Goal: Task Accomplishment & Management: Complete application form

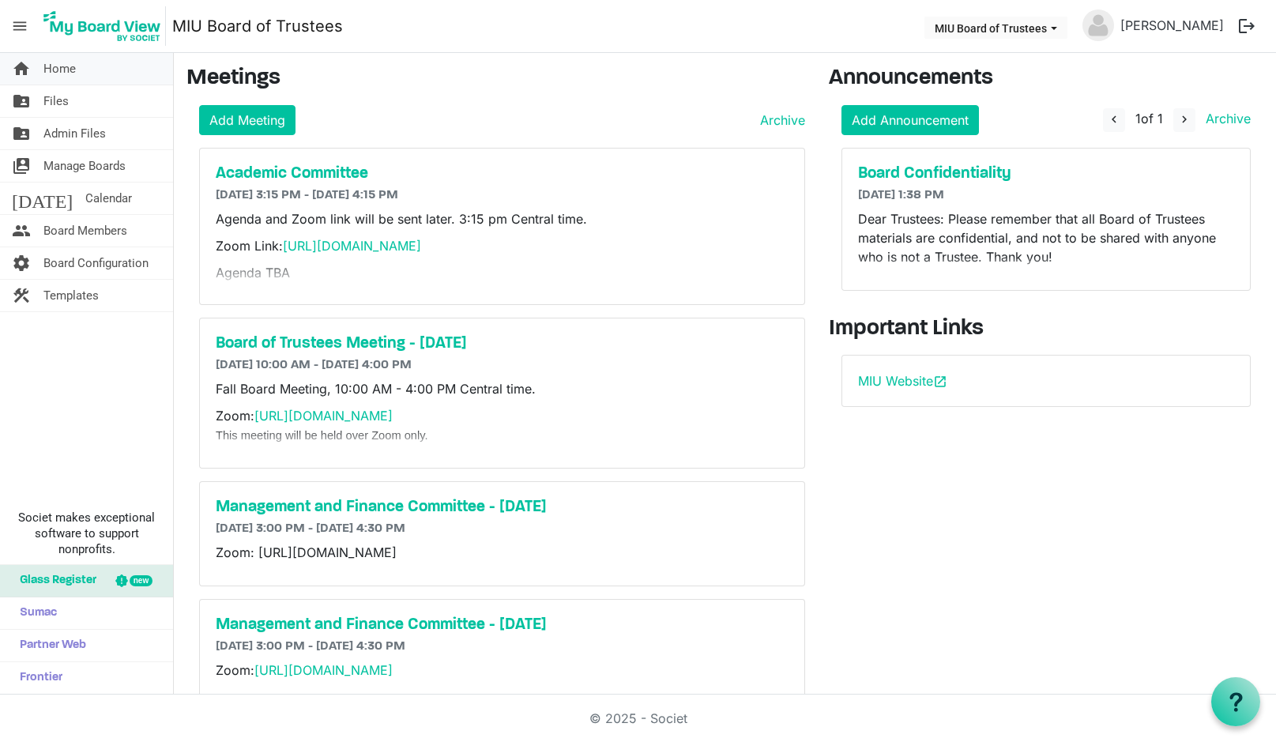
click at [65, 69] on span "Home" at bounding box center [59, 69] width 32 height 32
click at [72, 103] on link "folder_shared Files" at bounding box center [86, 101] width 173 height 32
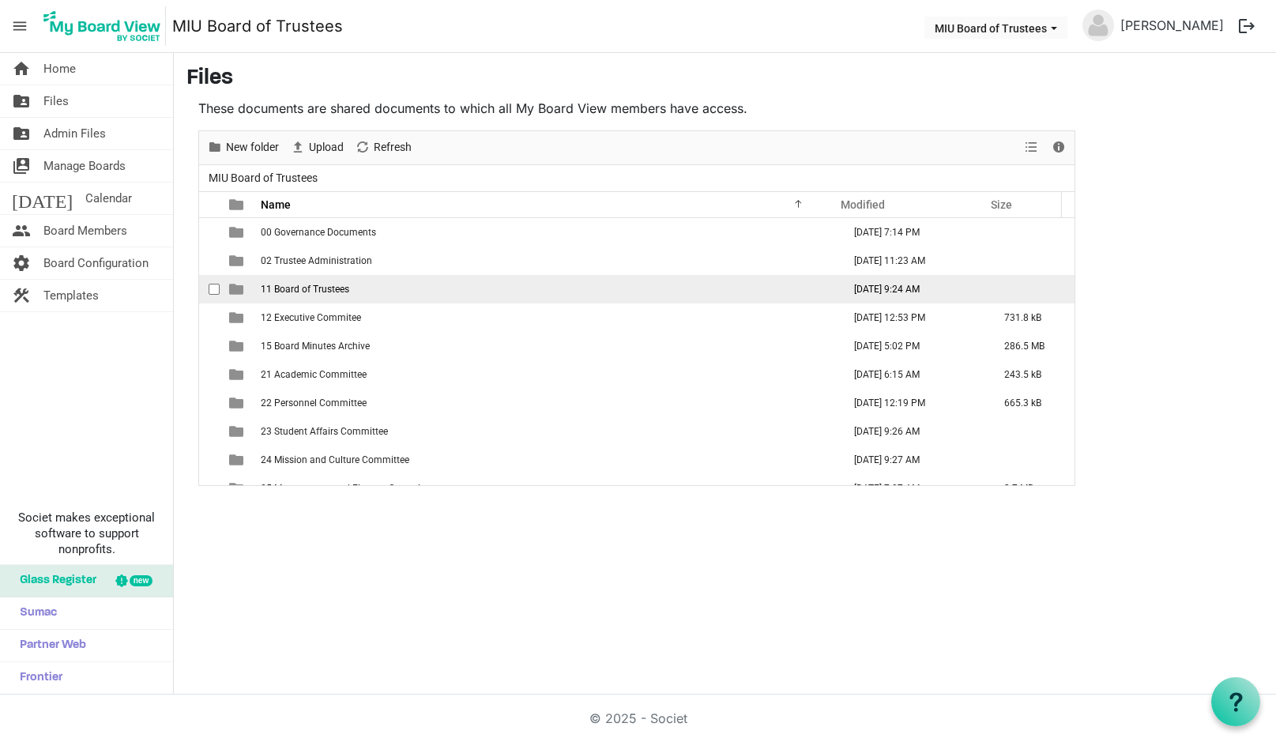
click at [301, 287] on span "11 Board of Trustees" at bounding box center [305, 289] width 88 height 11
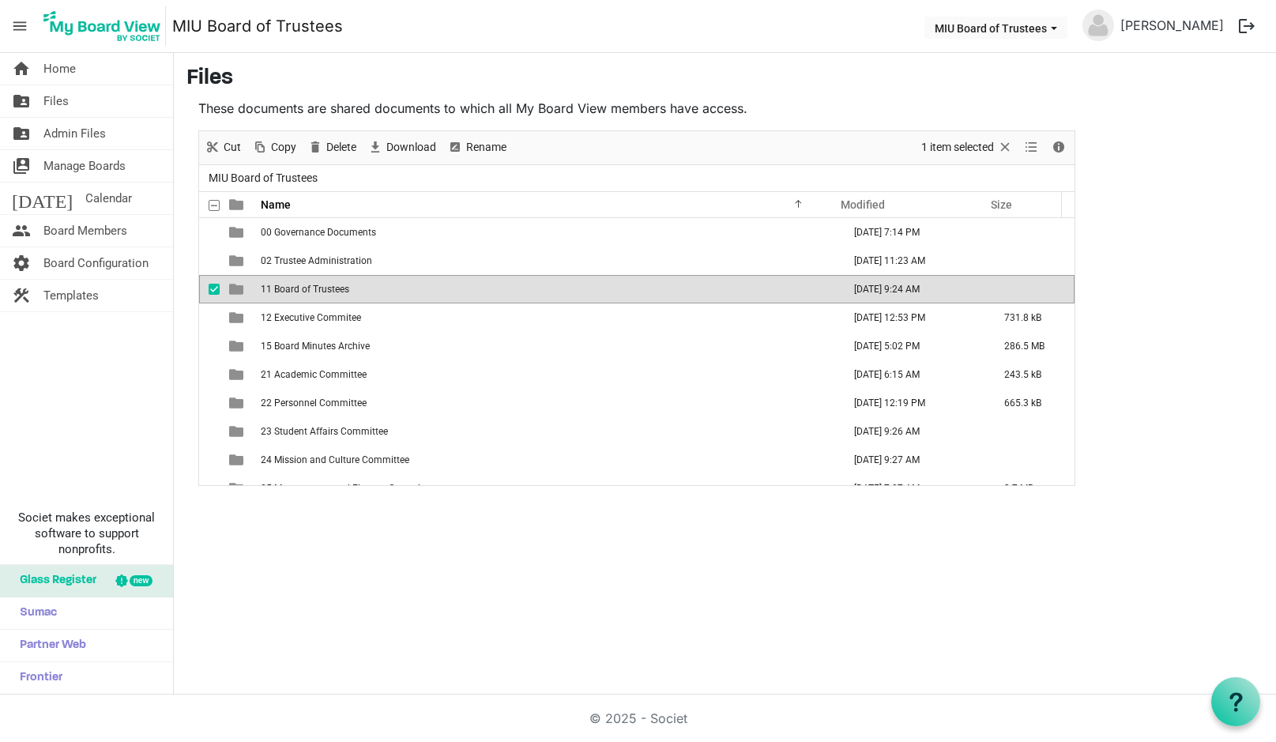
click at [302, 288] on span "11 Board of Trustees" at bounding box center [305, 289] width 88 height 11
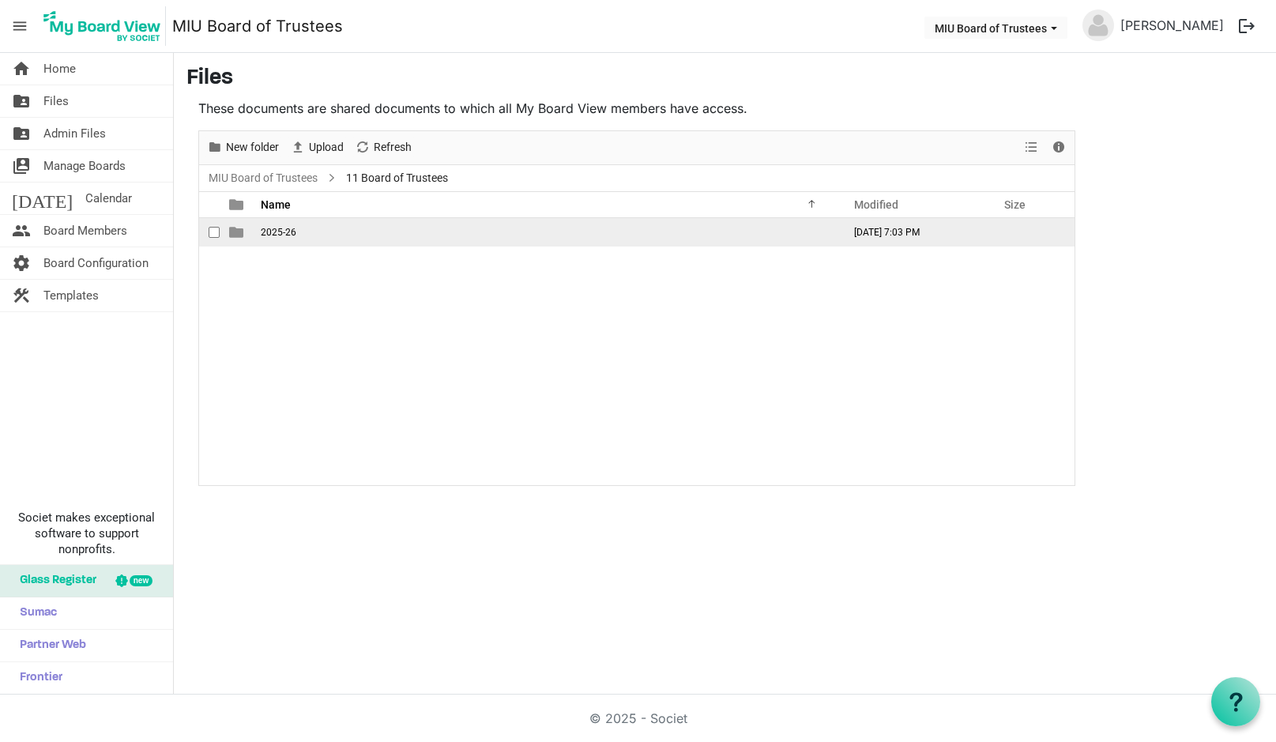
click at [234, 232] on span "is template cell column header type" at bounding box center [236, 232] width 14 height 14
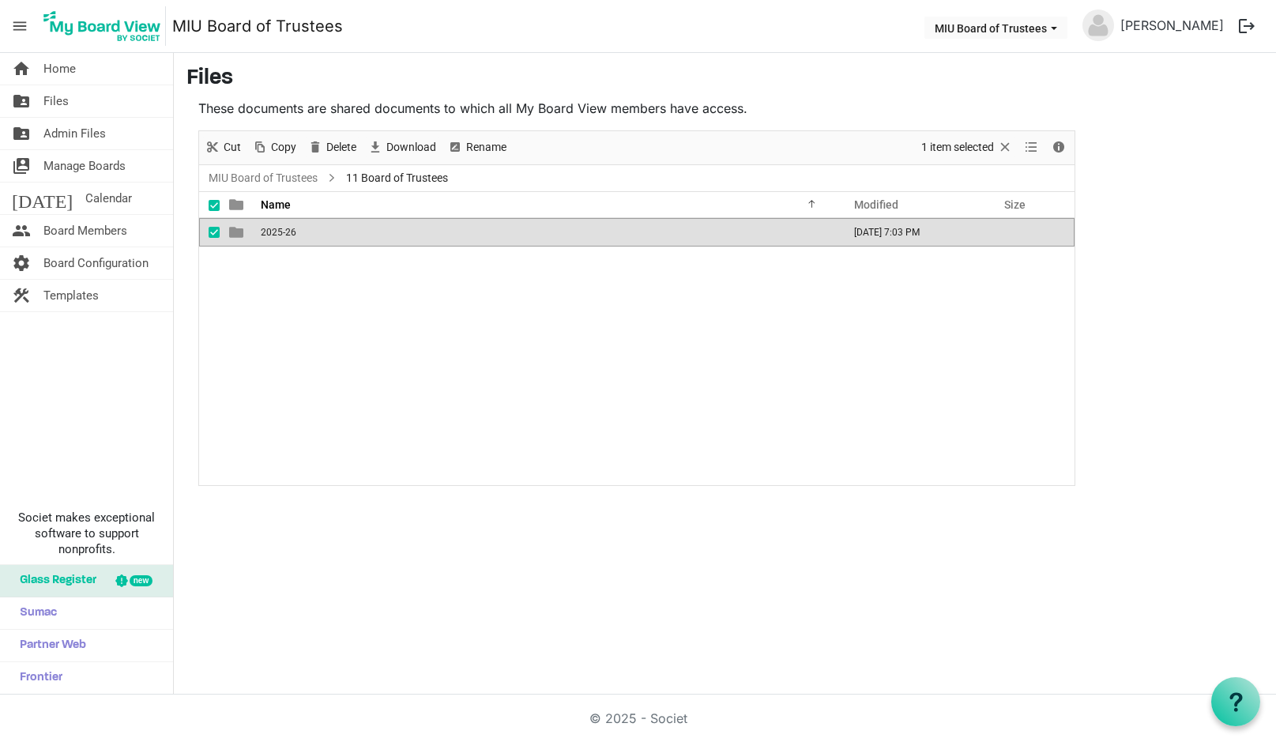
click at [234, 232] on span "is template cell column header type" at bounding box center [236, 232] width 14 height 14
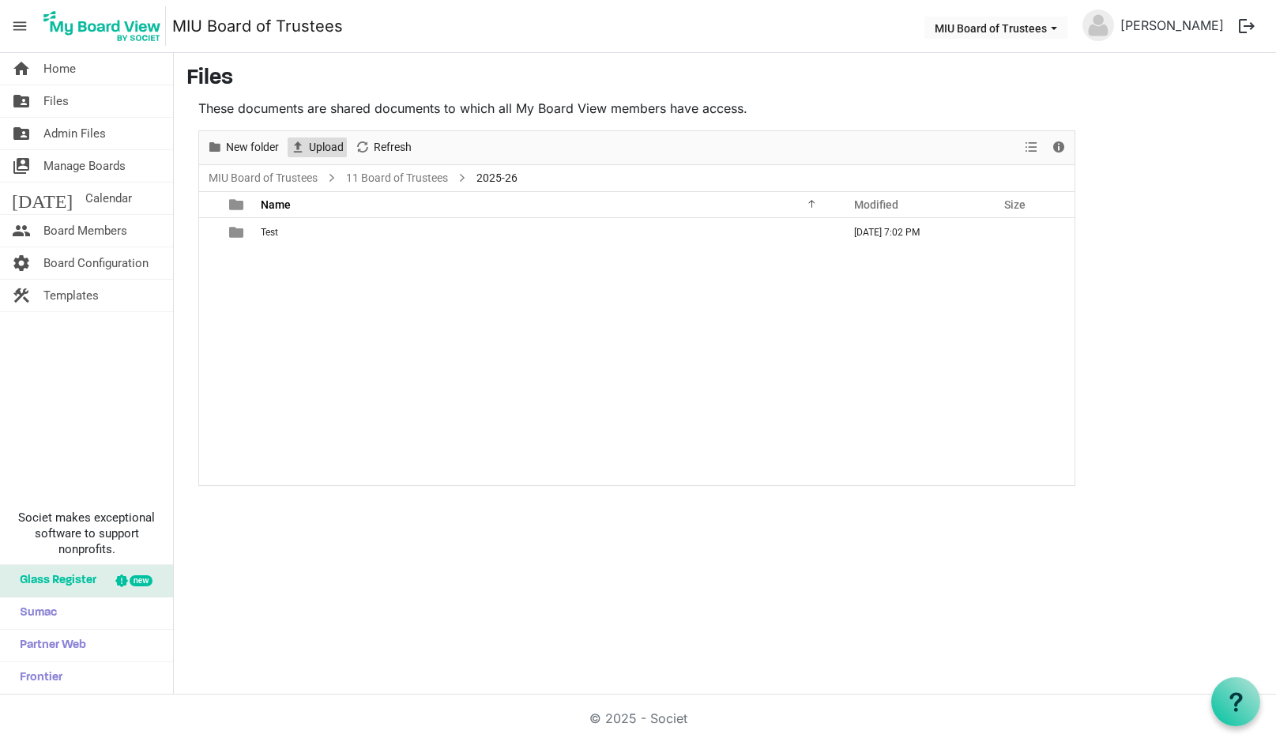
click at [319, 144] on span "Upload" at bounding box center [326, 147] width 38 height 20
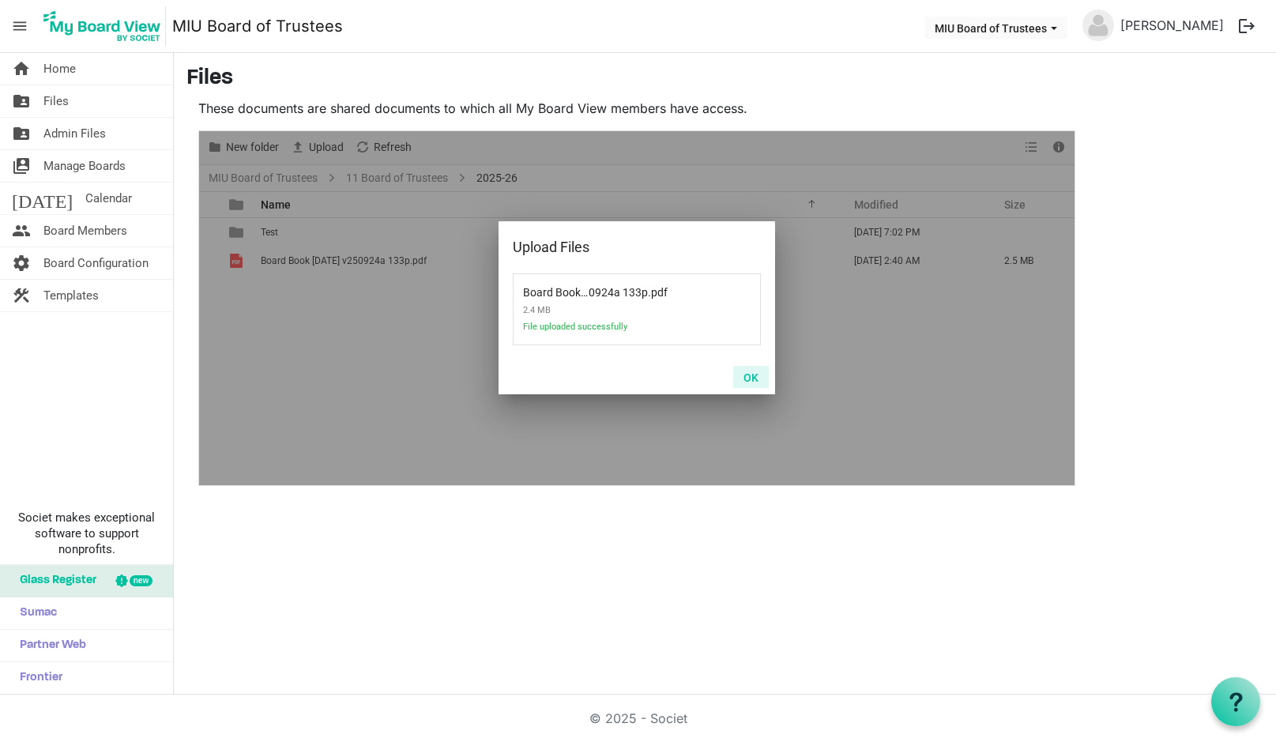
click at [748, 373] on button "OK" at bounding box center [751, 377] width 36 height 22
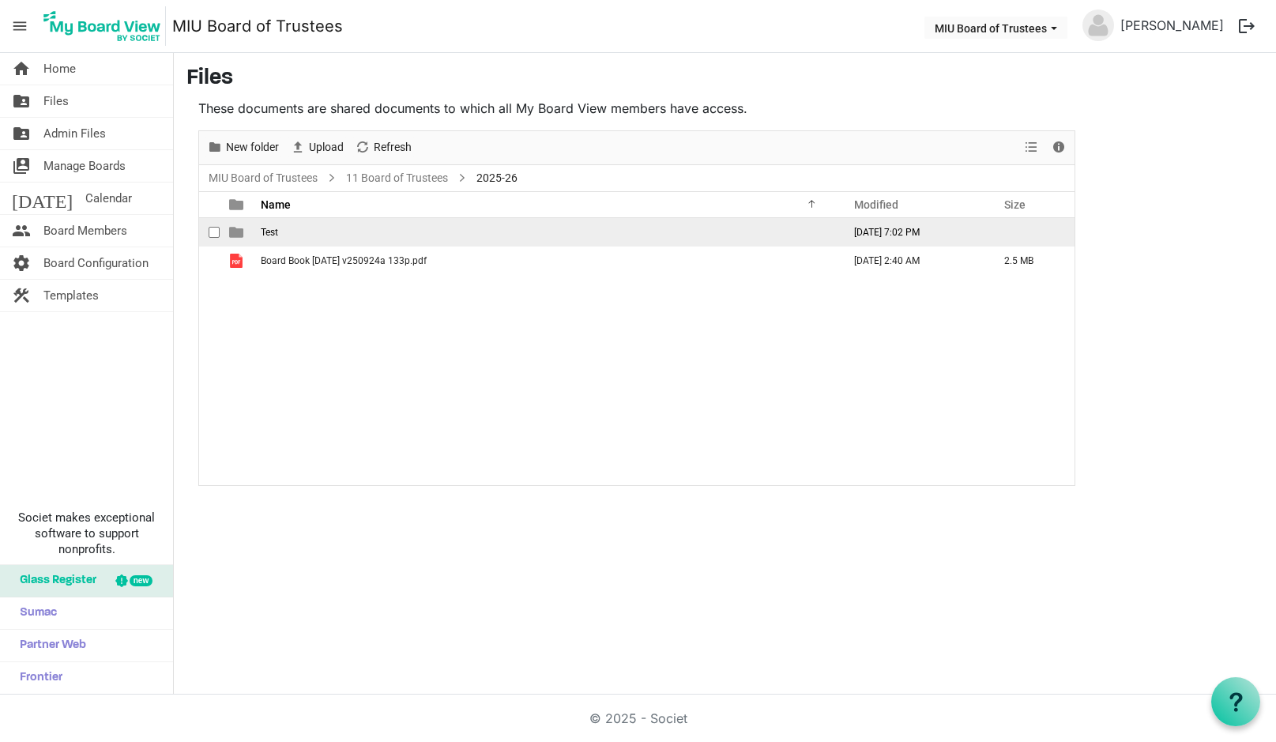
click at [258, 231] on td "Test" at bounding box center [546, 232] width 581 height 28
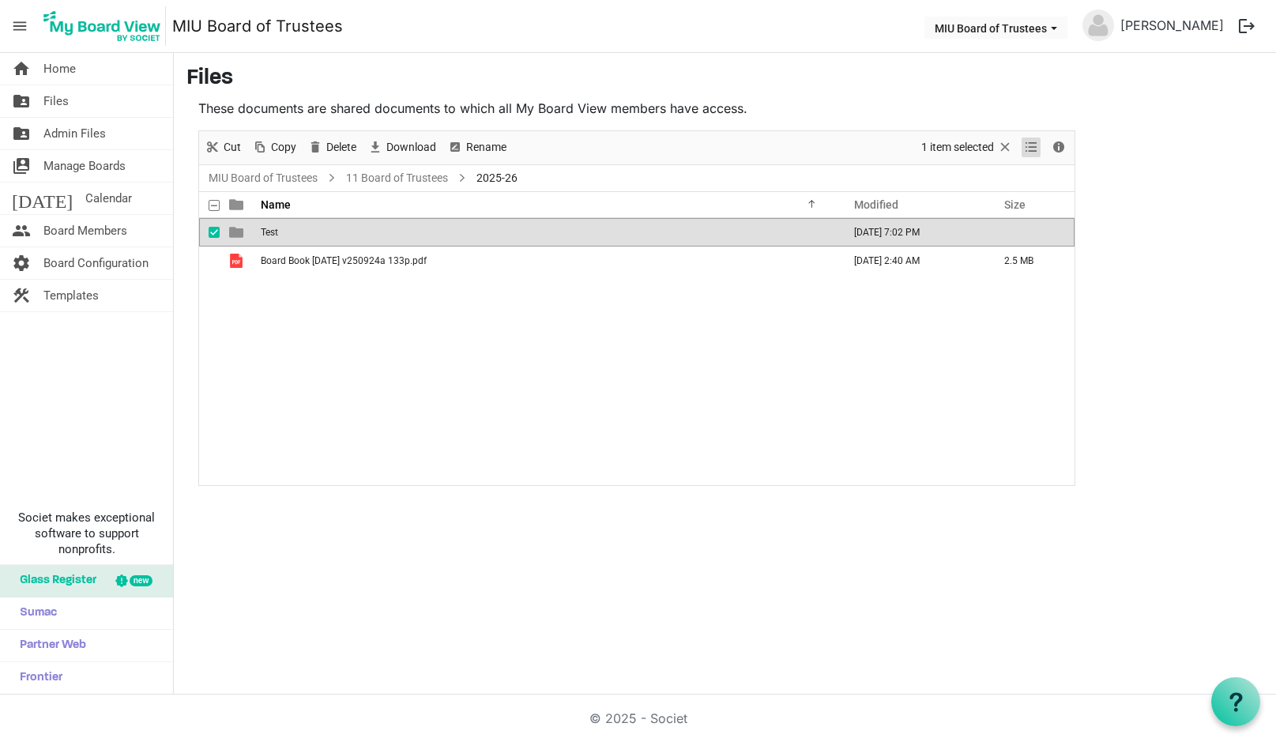
click at [1032, 145] on span "View dropdownbutton" at bounding box center [1031, 147] width 19 height 20
click at [345, 142] on span "Delete" at bounding box center [341, 147] width 33 height 20
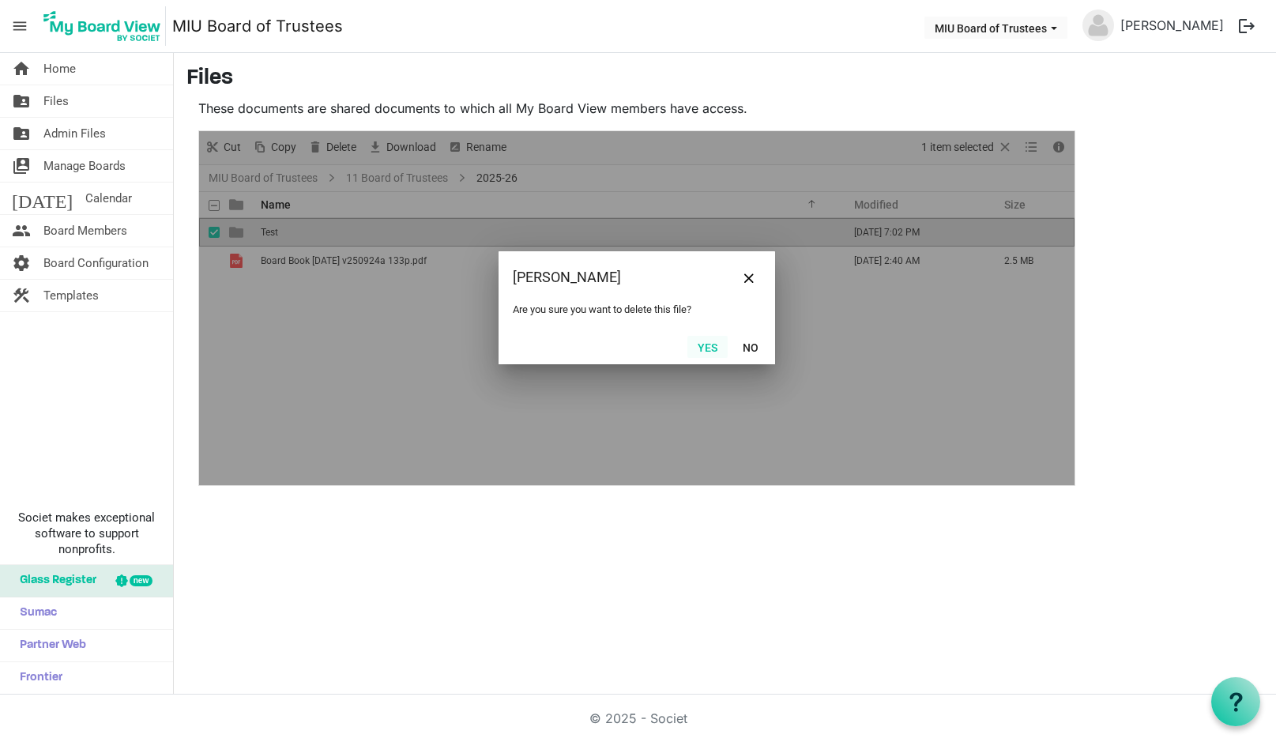
click at [704, 346] on button "Yes" at bounding box center [707, 347] width 40 height 22
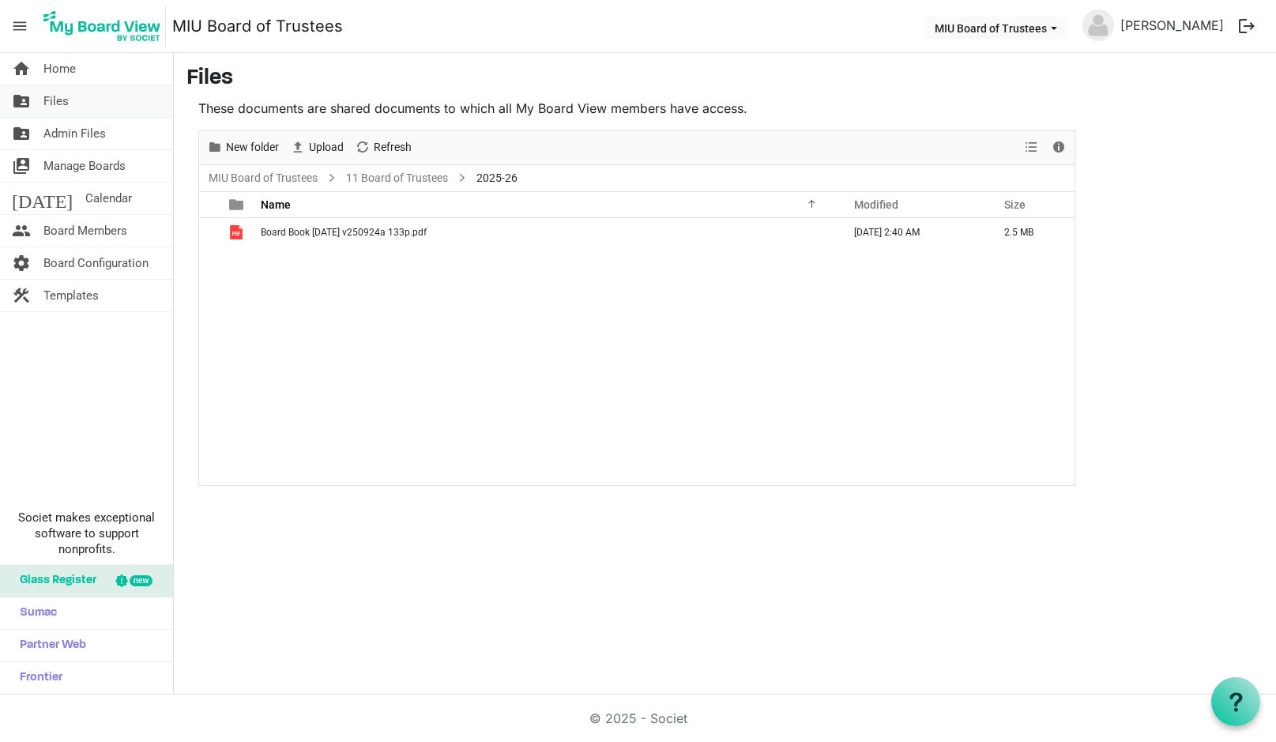
click at [65, 105] on span "Files" at bounding box center [55, 101] width 25 height 32
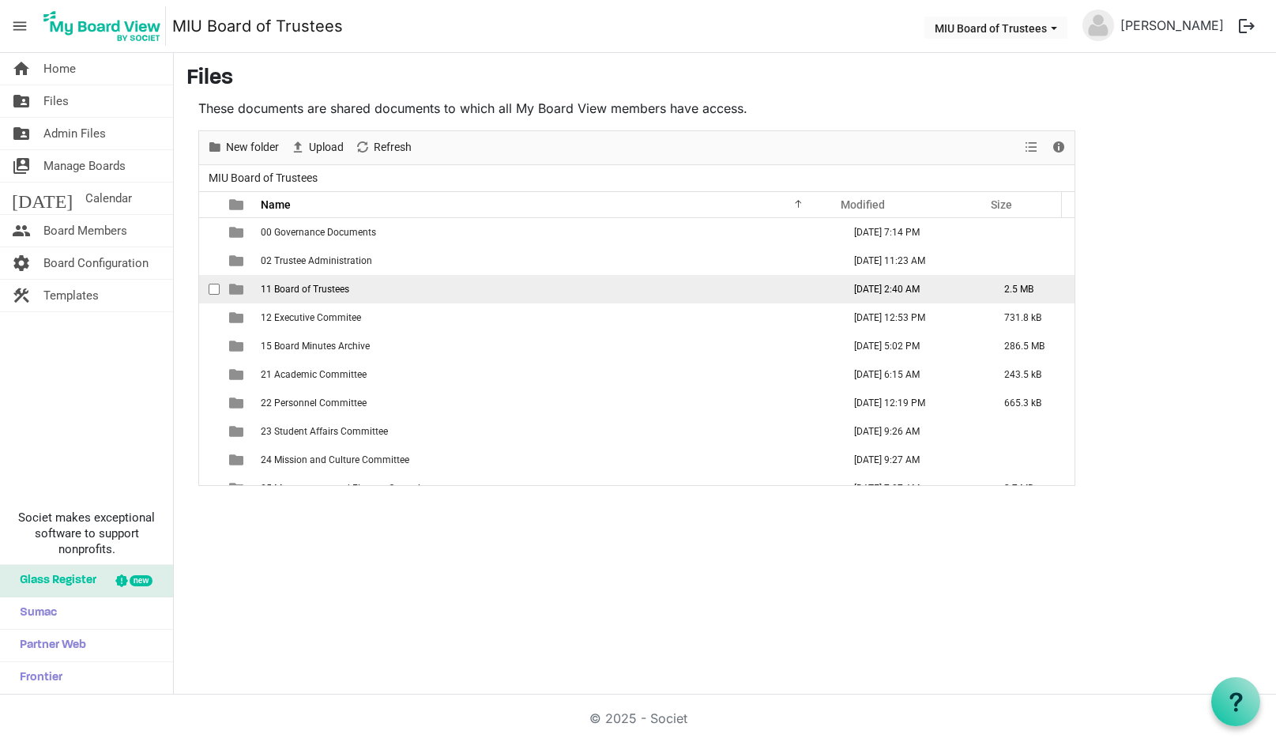
click at [235, 287] on span "is template cell column header type" at bounding box center [236, 289] width 14 height 14
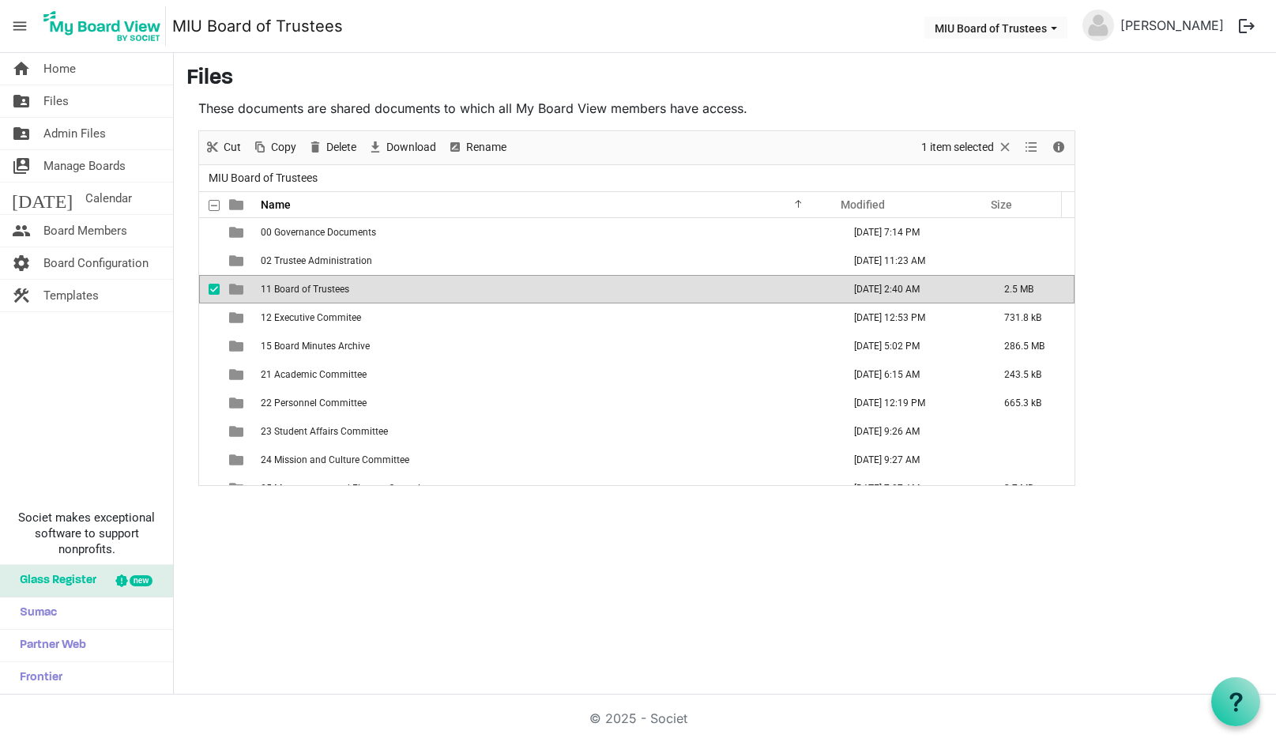
click at [235, 287] on span "is template cell column header type" at bounding box center [236, 289] width 14 height 14
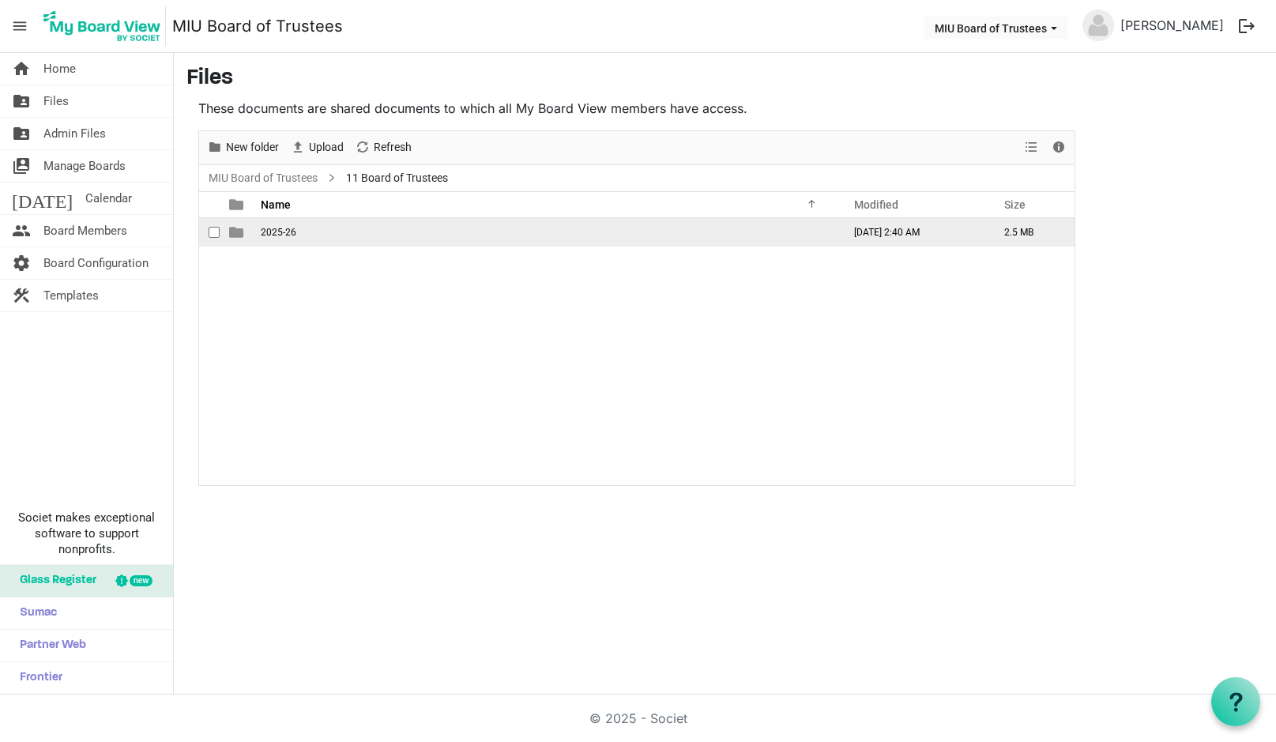
click at [231, 231] on span "is template cell column header type" at bounding box center [236, 232] width 14 height 14
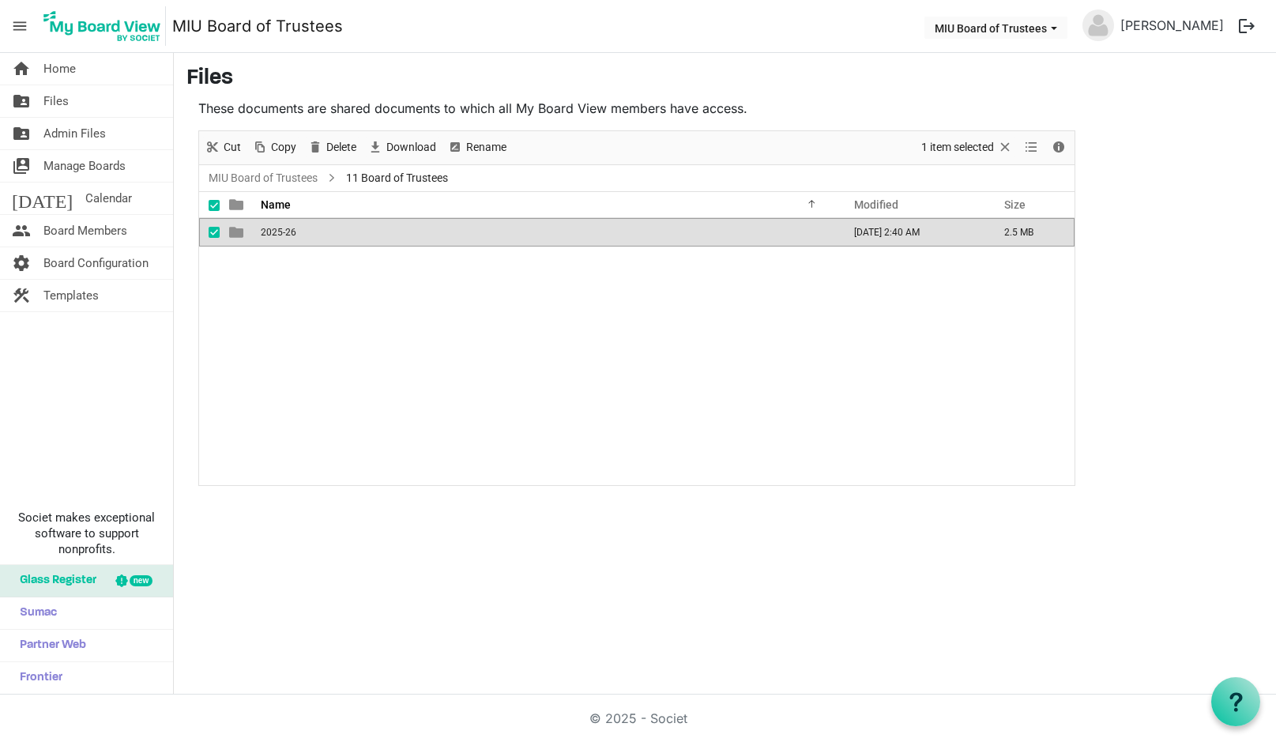
click at [231, 231] on span "is template cell column header type" at bounding box center [236, 232] width 14 height 14
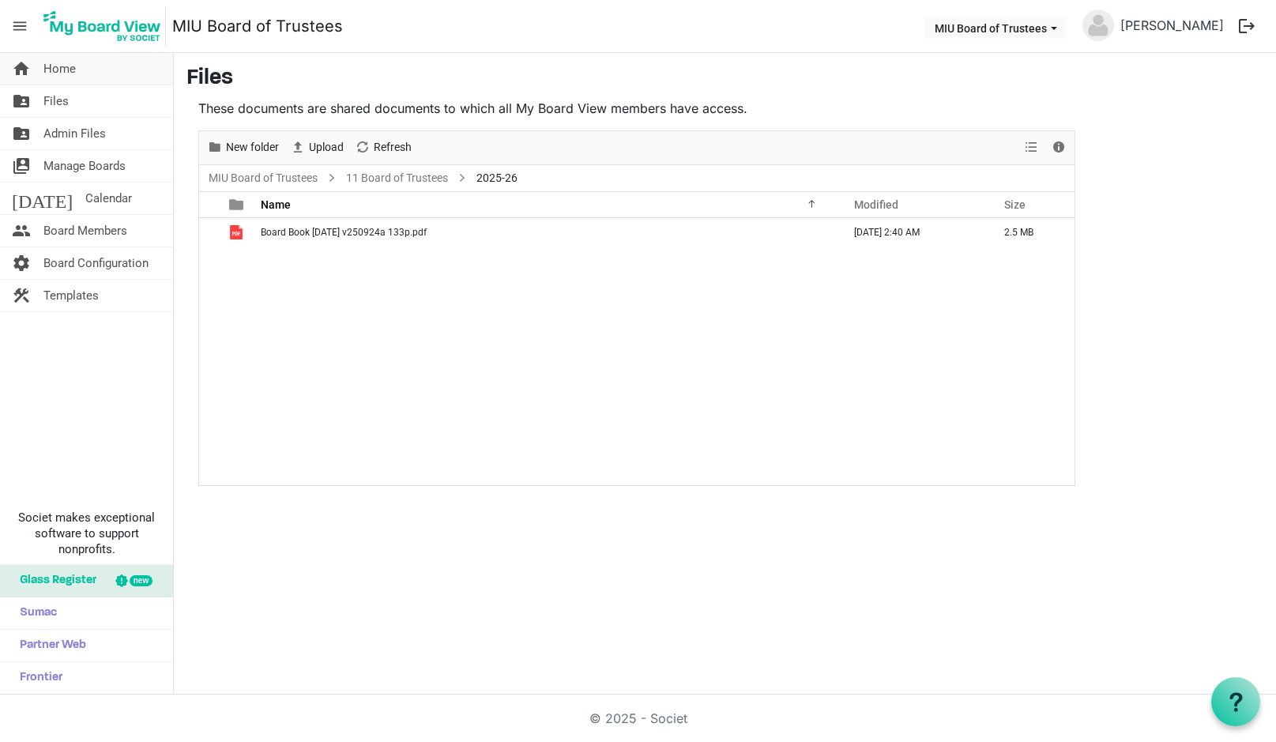
click at [62, 67] on span "Home" at bounding box center [59, 69] width 32 height 32
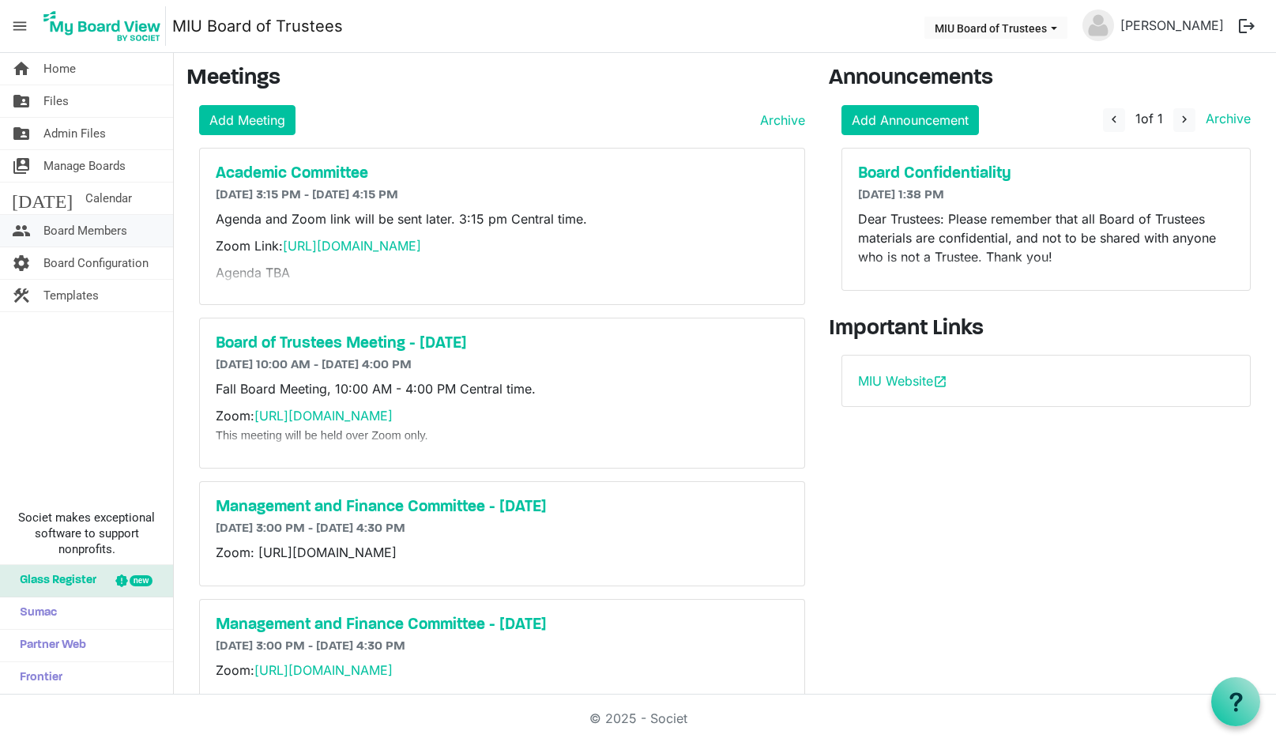
click at [99, 228] on span "Board Members" at bounding box center [85, 231] width 84 height 32
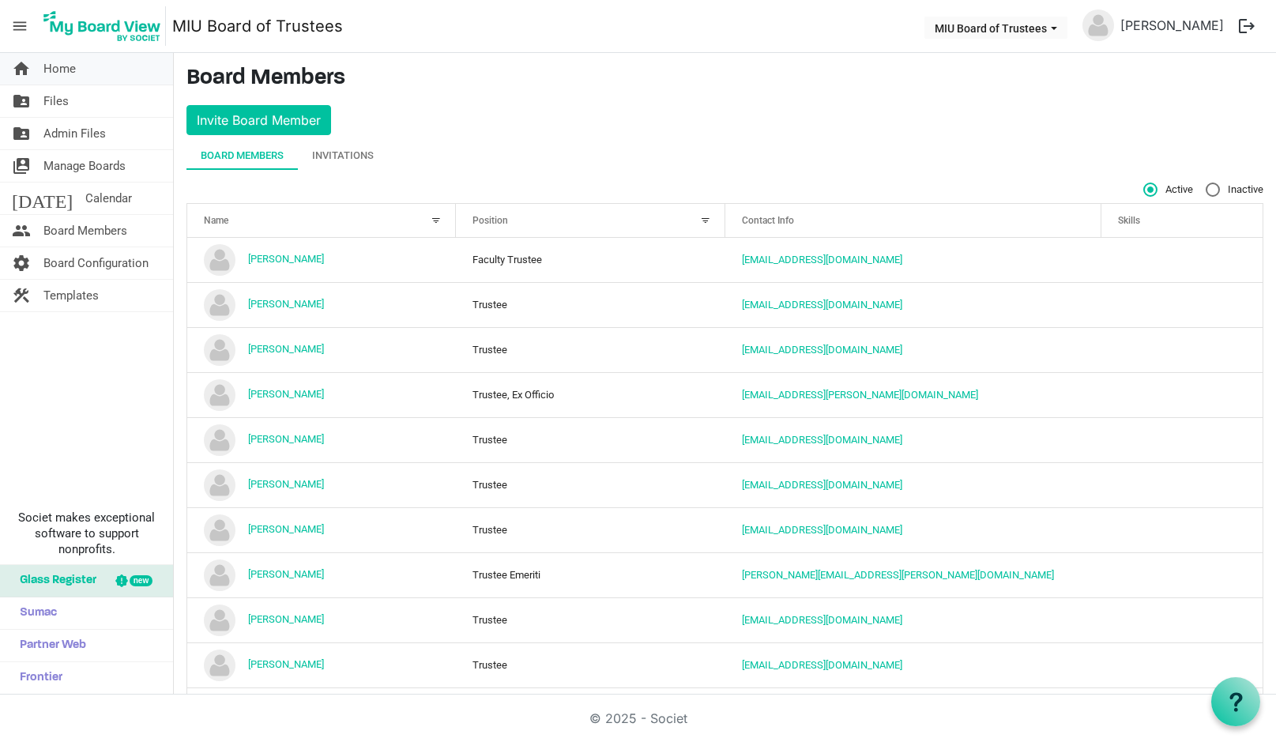
click at [75, 70] on span "Home" at bounding box center [59, 69] width 32 height 32
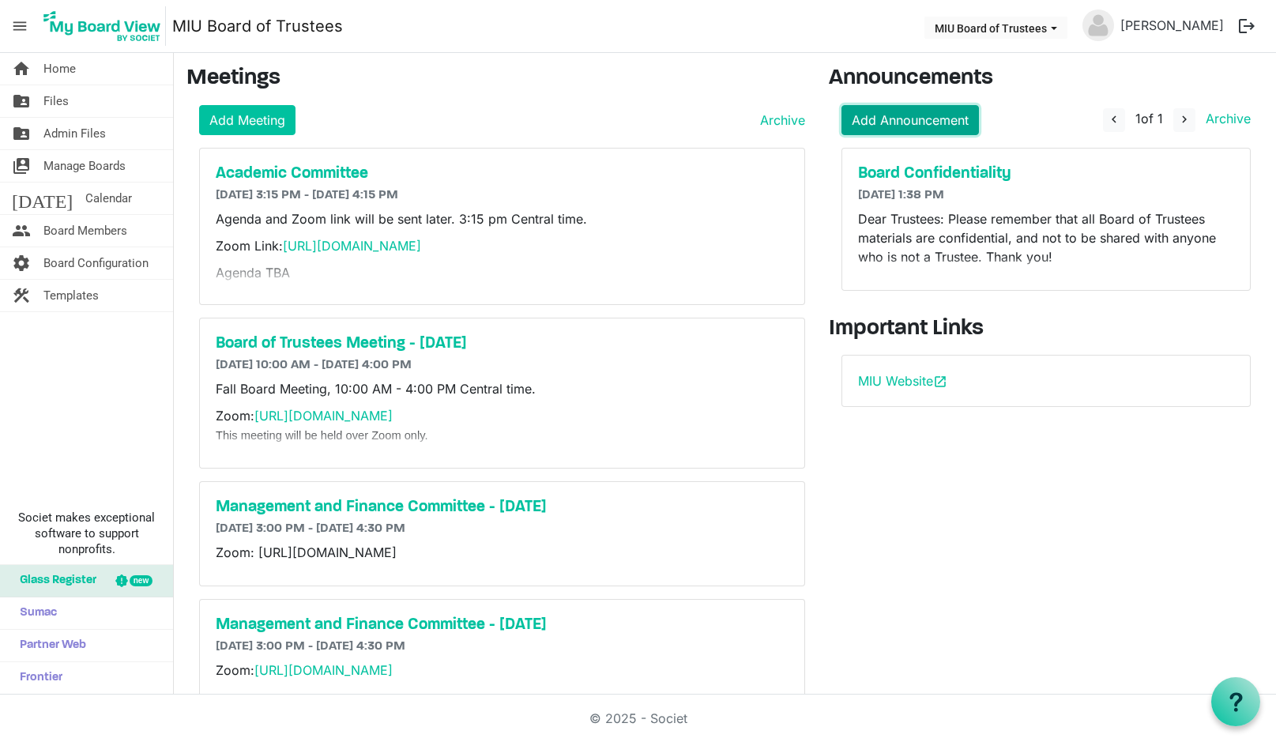
click at [902, 120] on link "Add Announcement" at bounding box center [909, 120] width 137 height 30
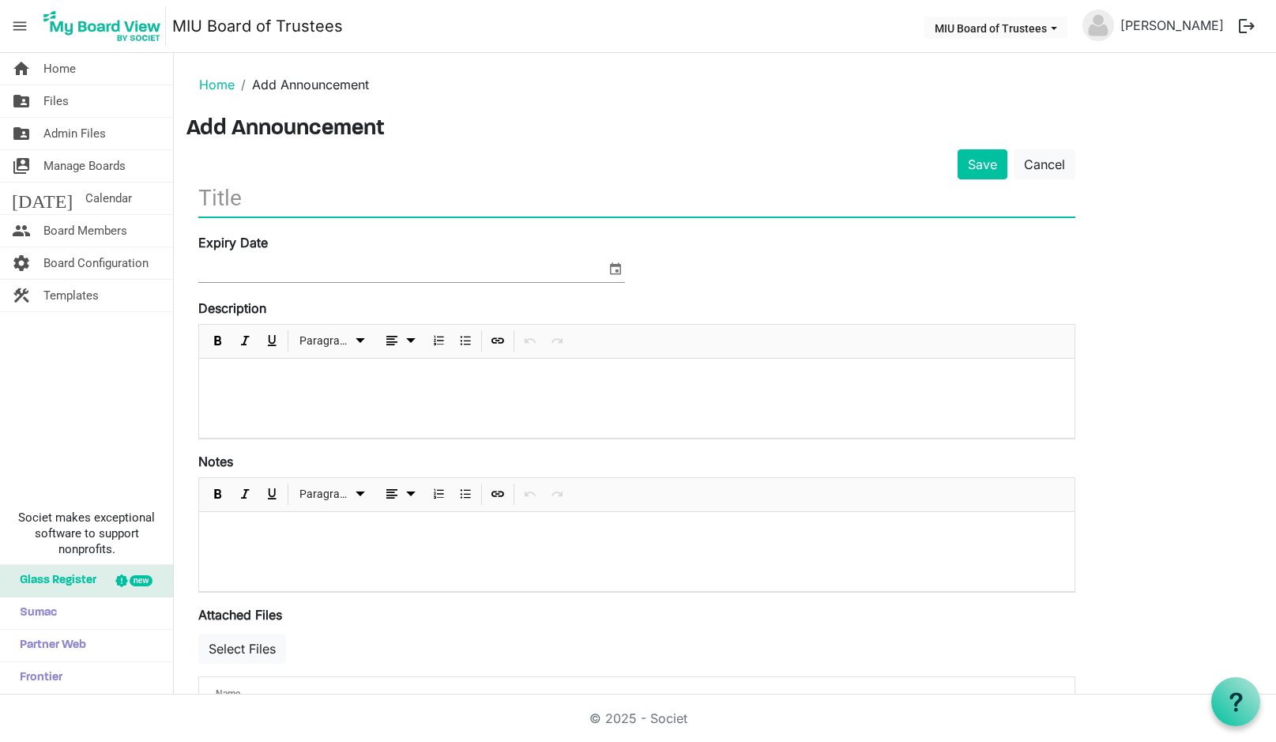
click at [265, 193] on input "text" at bounding box center [636, 197] width 877 height 37
type input "Board Book [DATE]"
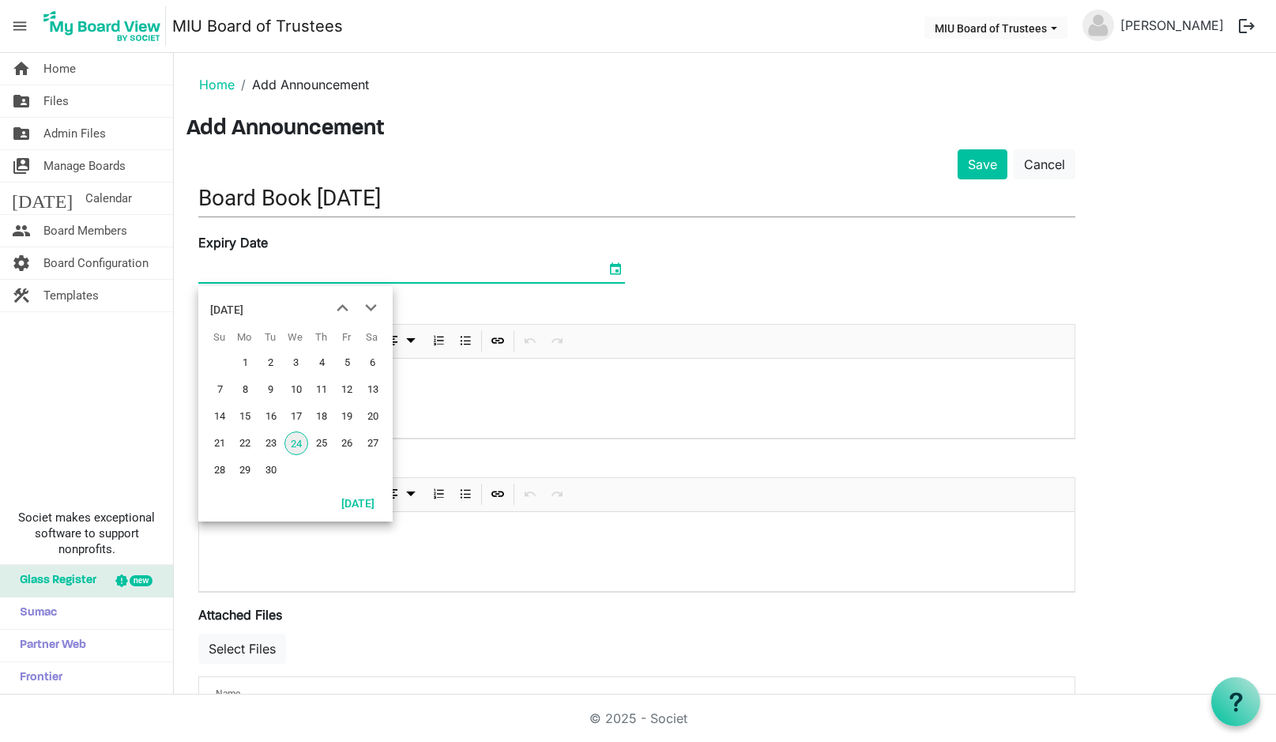
click at [615, 269] on span "select" at bounding box center [615, 268] width 19 height 21
click at [219, 468] on span "28" at bounding box center [220, 470] width 24 height 24
type input "9/28/2025"
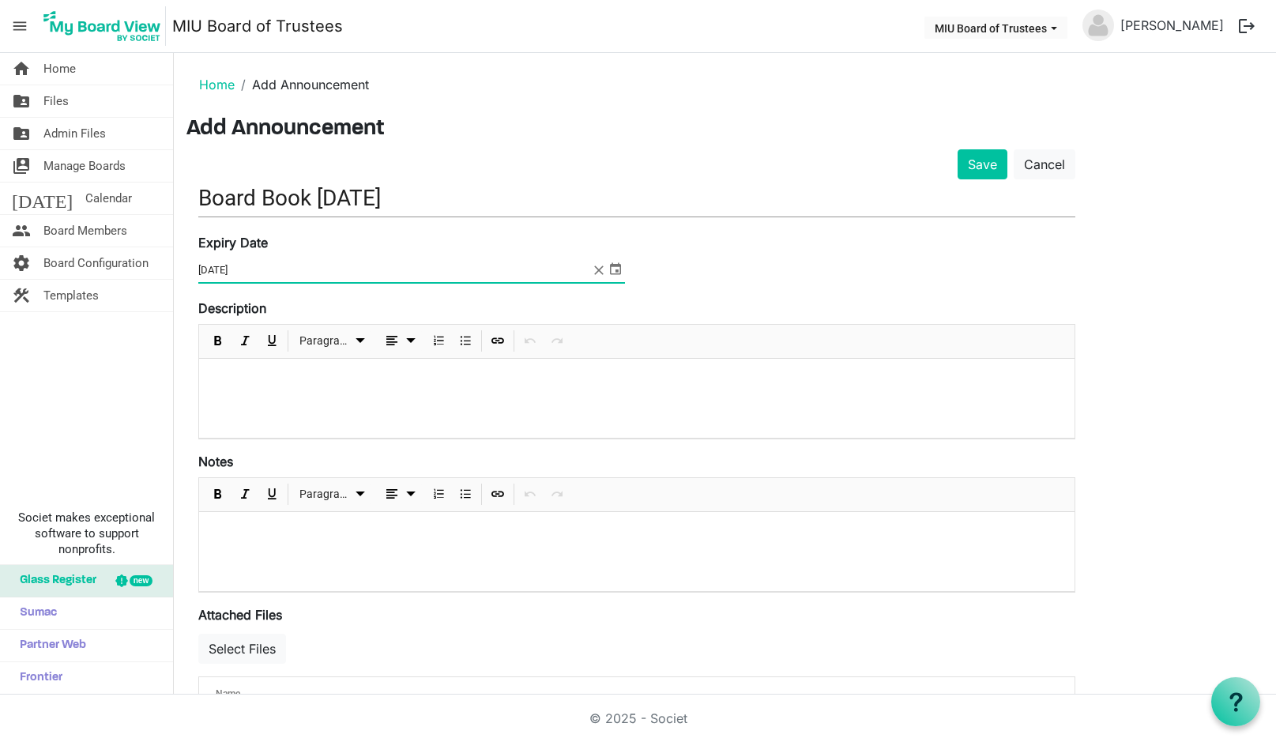
scroll to position [73, 0]
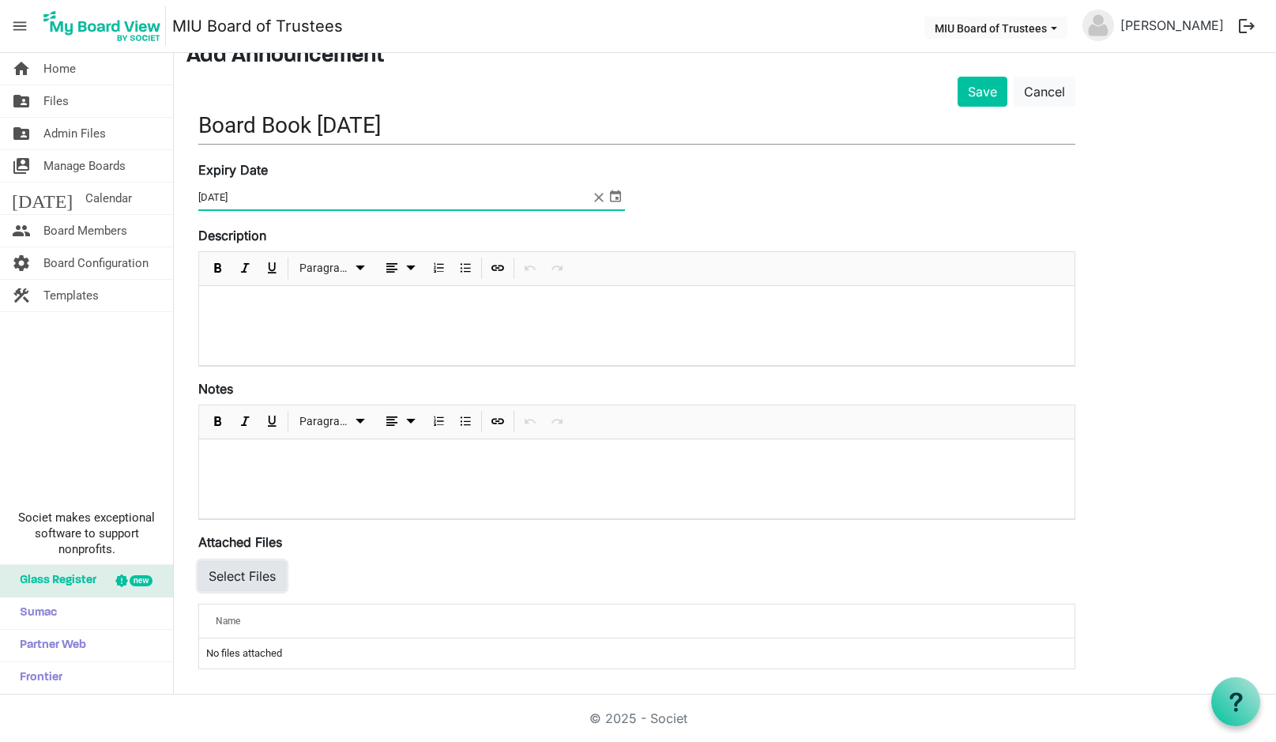
click at [239, 574] on button "Select Files" at bounding box center [242, 576] width 88 height 30
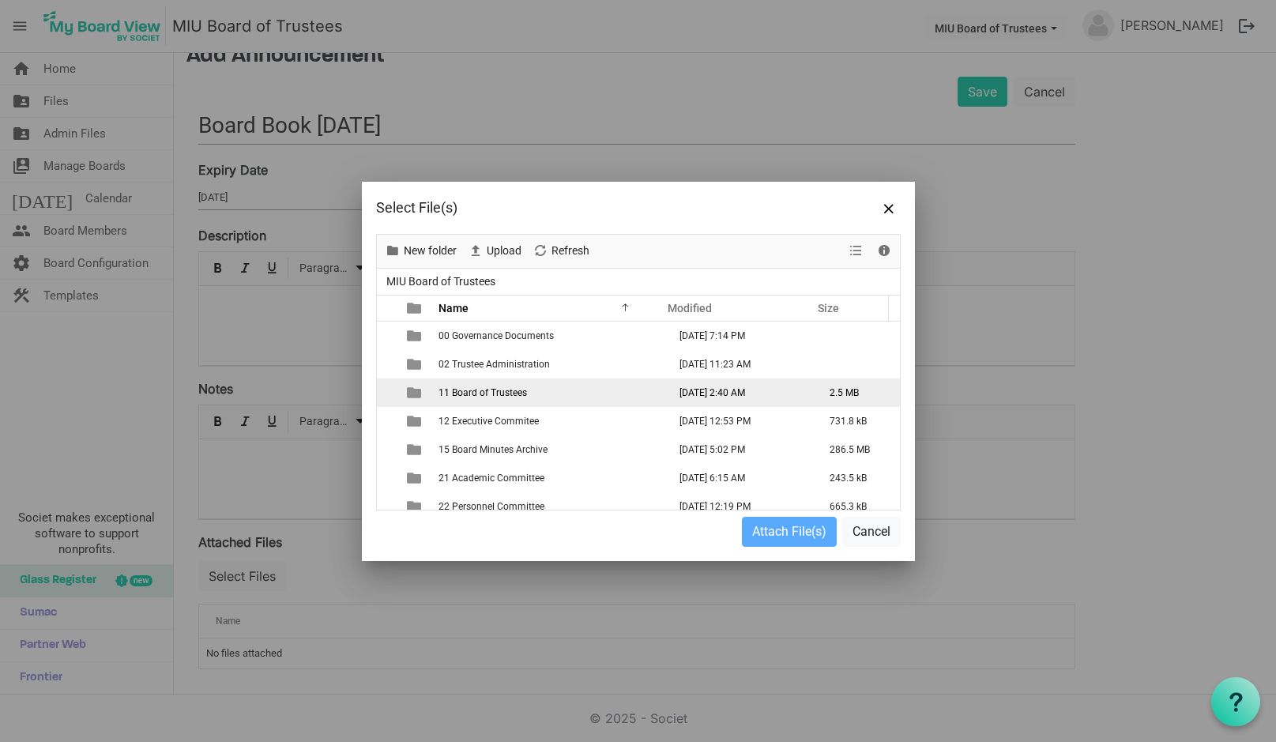
click at [490, 392] on span "11 Board of Trustees" at bounding box center [482, 392] width 88 height 11
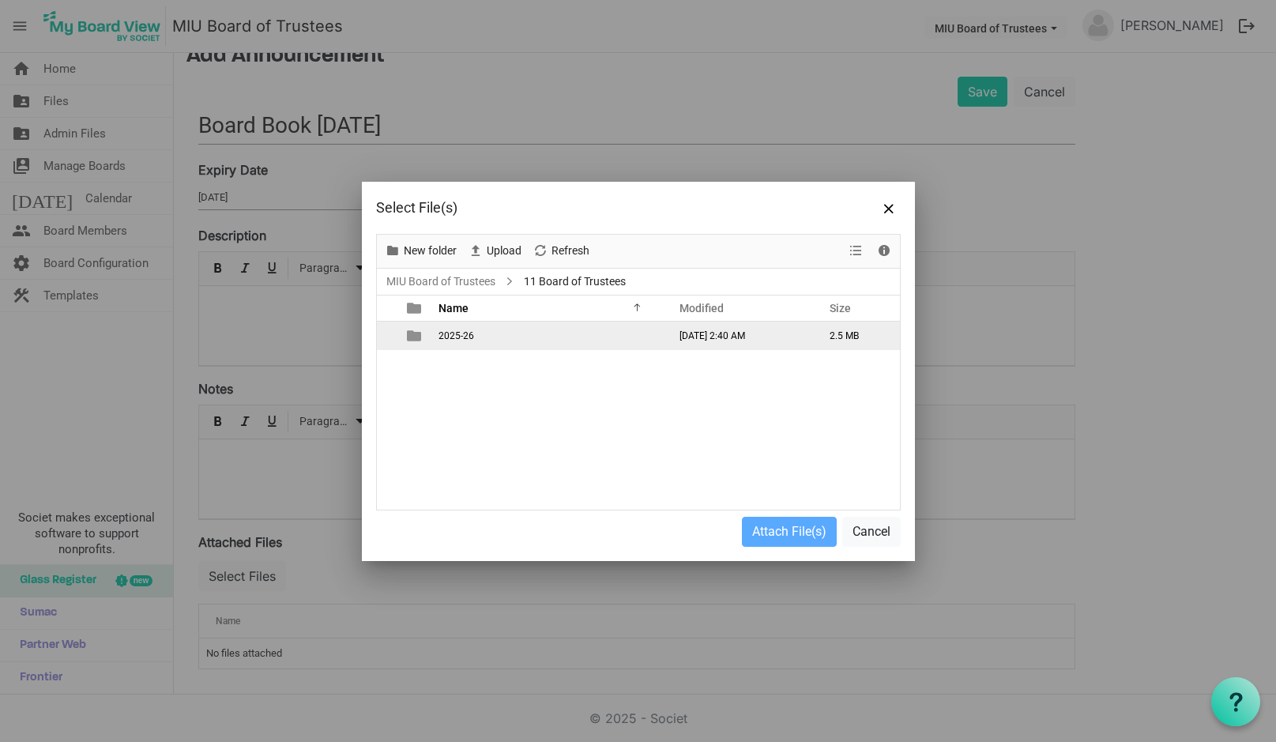
click at [464, 333] on span "2025-26" at bounding box center [456, 335] width 36 height 11
click at [485, 330] on span "Board Book [DATE] v250924a 133p.pdf" at bounding box center [521, 335] width 166 height 11
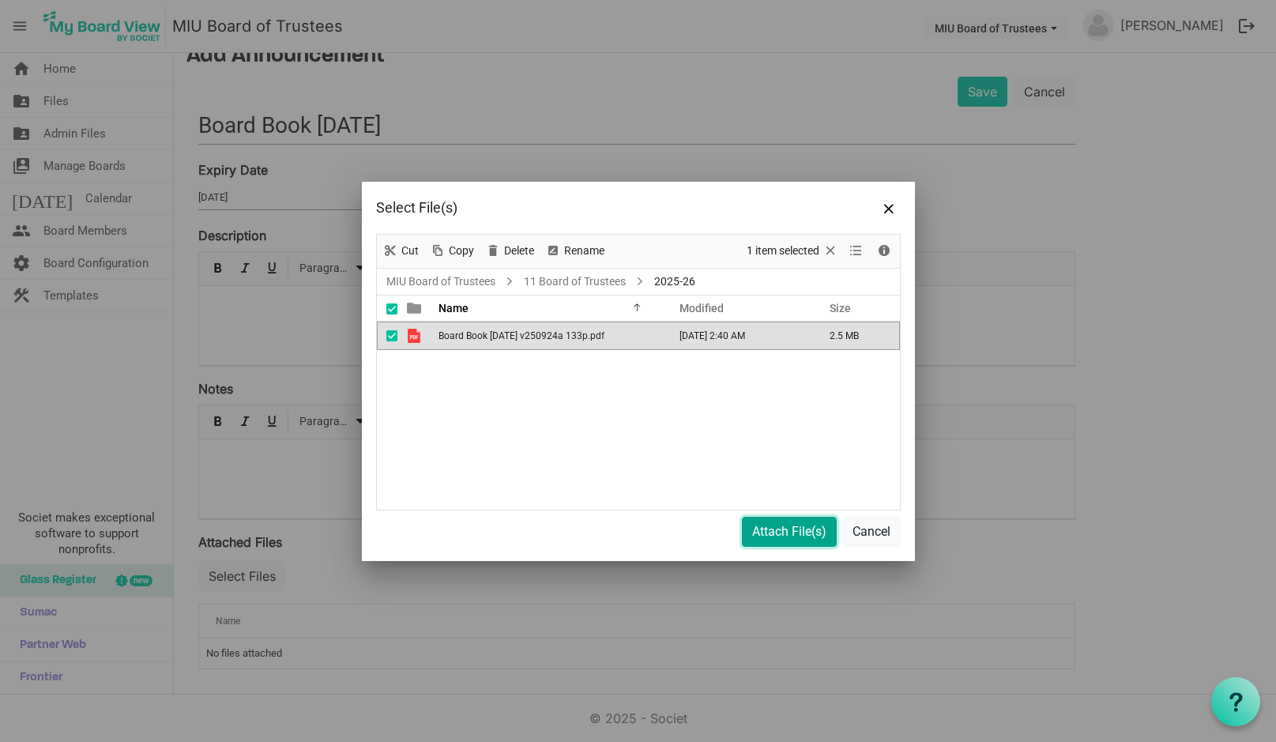
click at [764, 525] on button "Attach File(s)" at bounding box center [789, 532] width 95 height 30
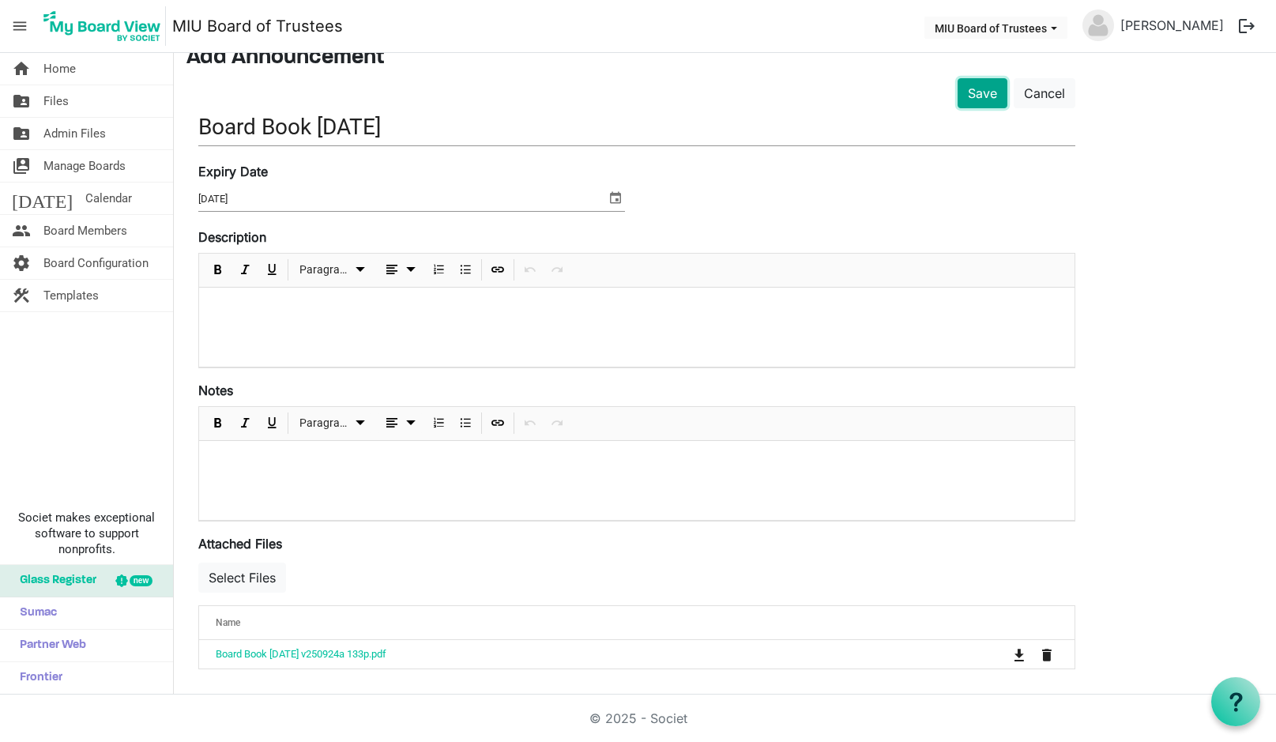
click at [981, 94] on button "Save" at bounding box center [983, 93] width 50 height 30
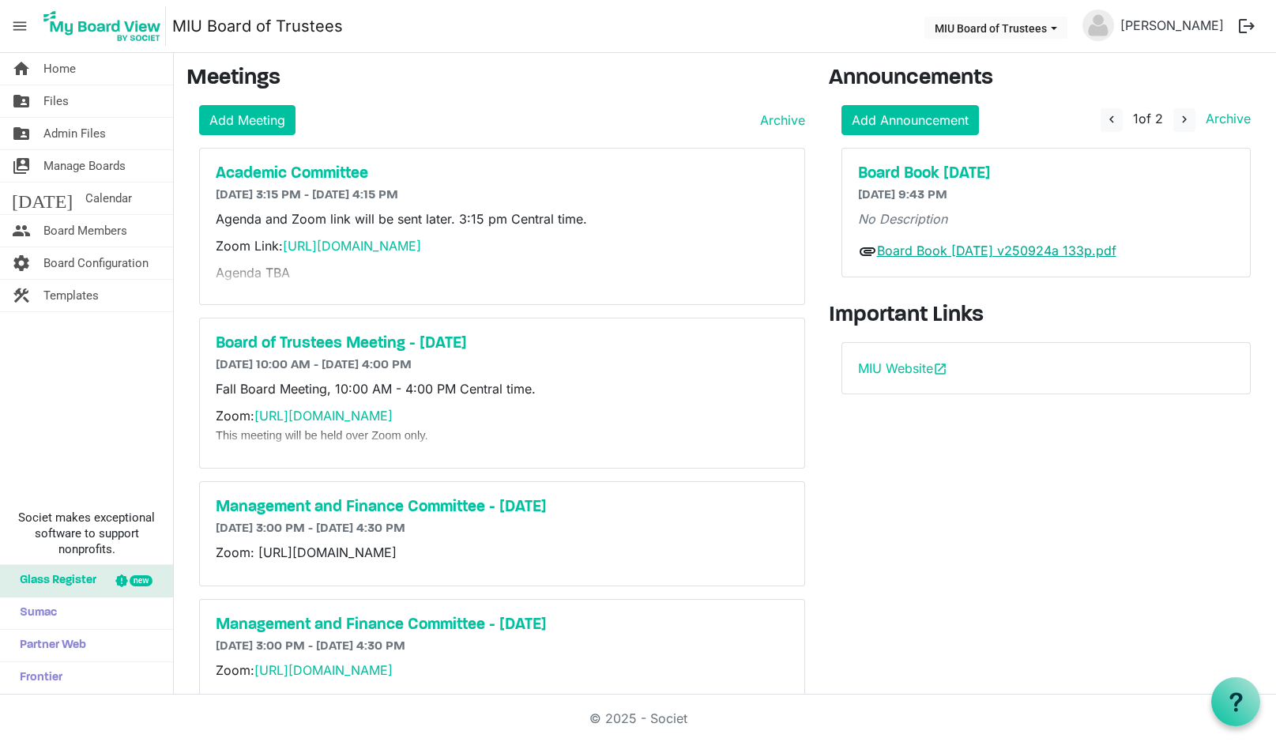
click at [939, 252] on link "Board Book [DATE] v250924a 133p.pdf" at bounding box center [996, 251] width 239 height 16
click at [911, 501] on div "Announcements Add Announcement navigate_before 1 of 2 navigate_next Archive Boa…" at bounding box center [1046, 473] width 458 height 815
click at [1177, 119] on span "navigate_next" at bounding box center [1184, 119] width 14 height 14
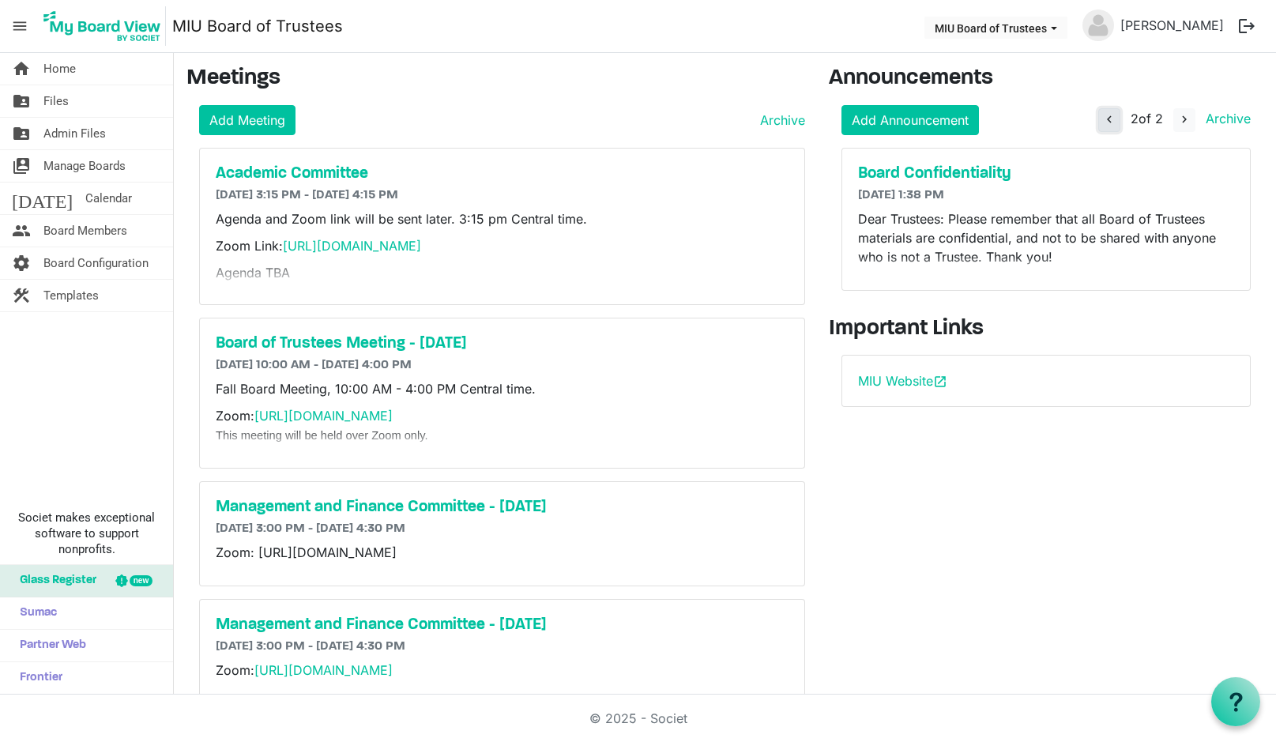
click at [1102, 118] on span "navigate_before" at bounding box center [1109, 119] width 14 height 14
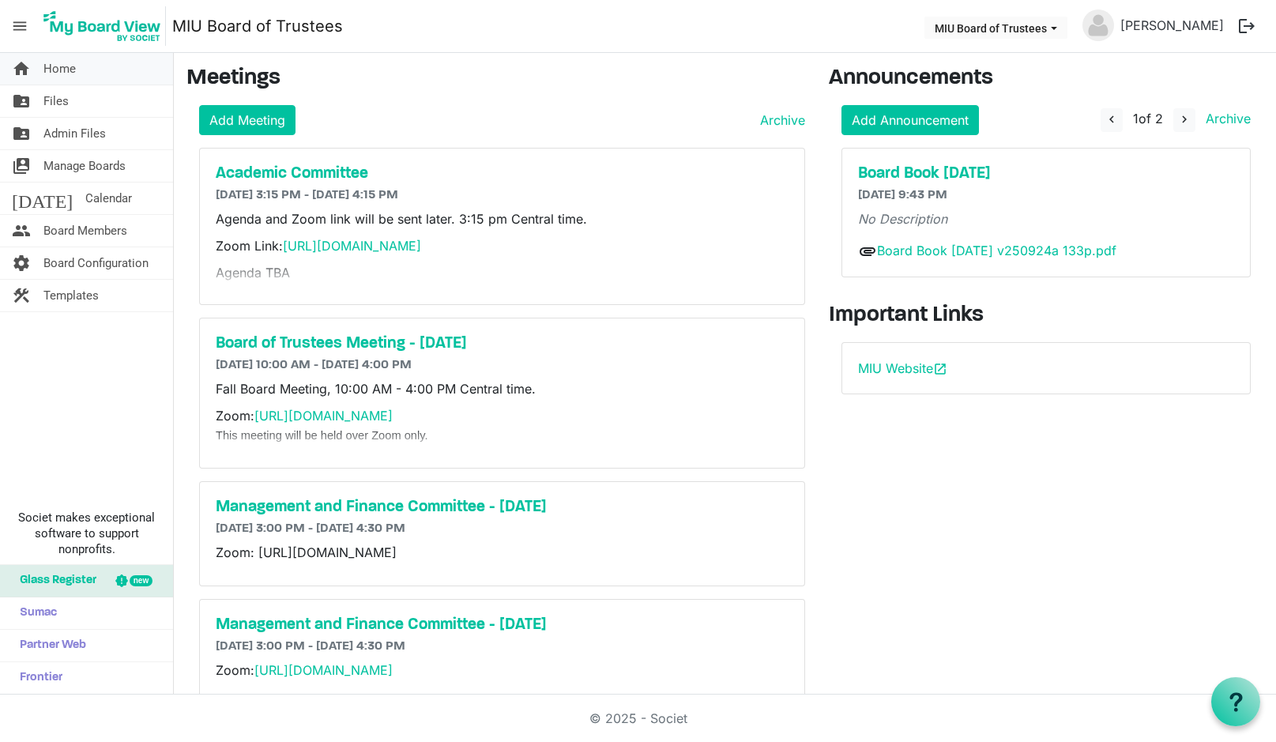
click at [73, 70] on span "Home" at bounding box center [59, 69] width 32 height 32
